Goal: Task Accomplishment & Management: Use online tool/utility

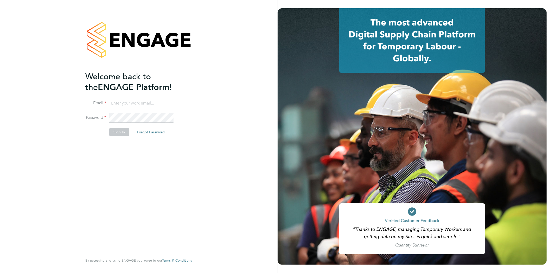
type input "[EMAIL_ADDRESS][DOMAIN_NAME]"
click at [124, 131] on button "Sign In" at bounding box center [119, 132] width 20 height 8
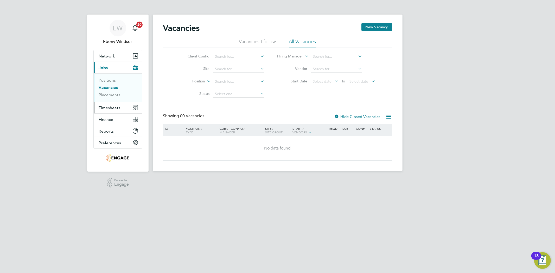
click at [107, 103] on button "Timesheets" at bounding box center [118, 107] width 48 height 11
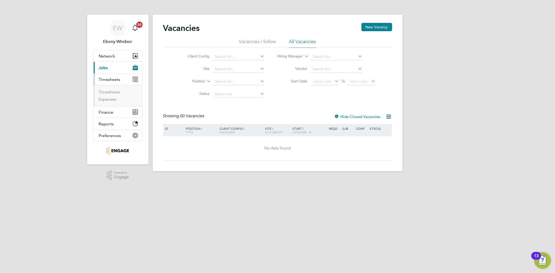
click at [110, 95] on li "Timesheets" at bounding box center [118, 92] width 39 height 7
click at [111, 94] on link "Timesheets" at bounding box center [110, 91] width 22 height 5
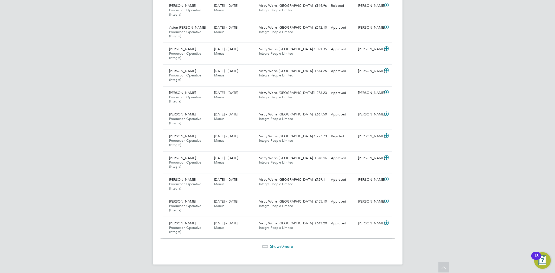
click at [273, 249] on span "Show 30 more" at bounding box center [281, 246] width 23 height 5
